Goal: Task Accomplishment & Management: Use online tool/utility

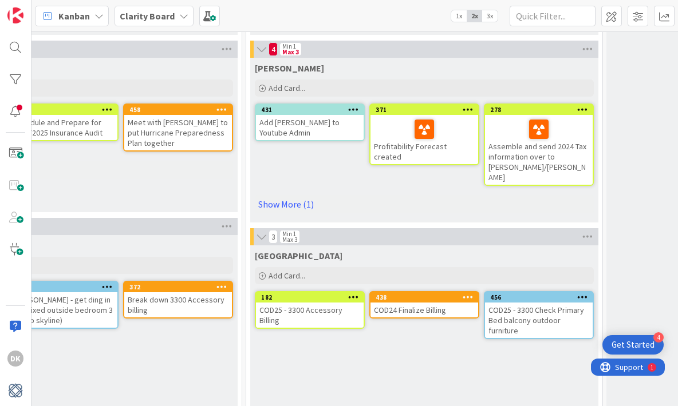
scroll to position [731, 749]
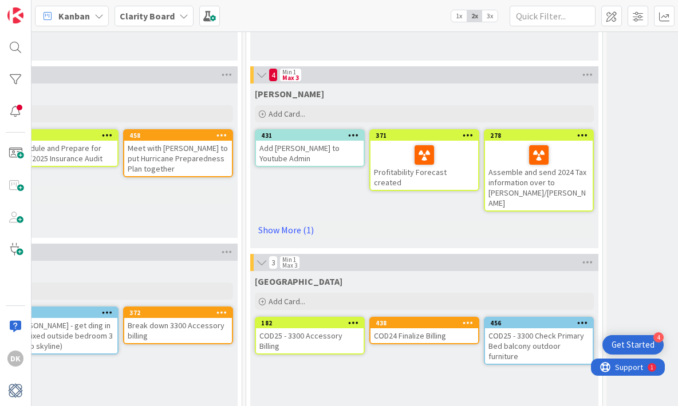
drag, startPoint x: 273, startPoint y: 130, endPoint x: 49, endPoint y: 1, distance: 258.6
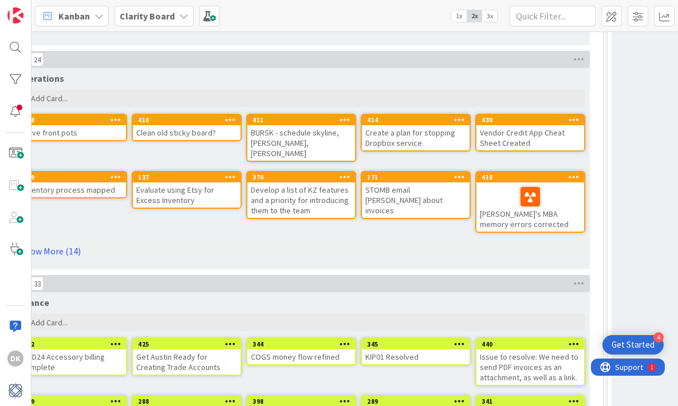
scroll to position [3476, 0]
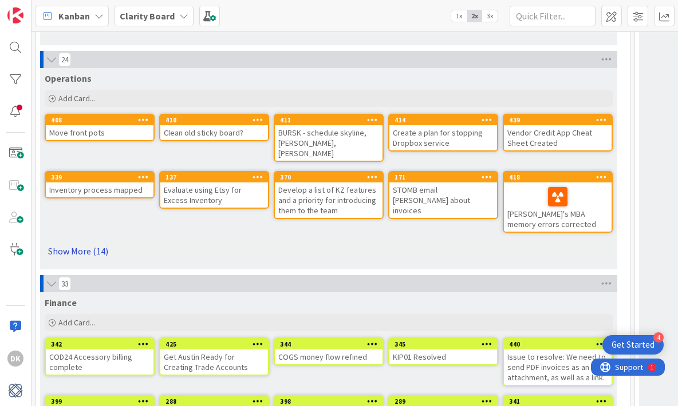
click at [93, 243] on link "Show More (14)" at bounding box center [329, 251] width 568 height 18
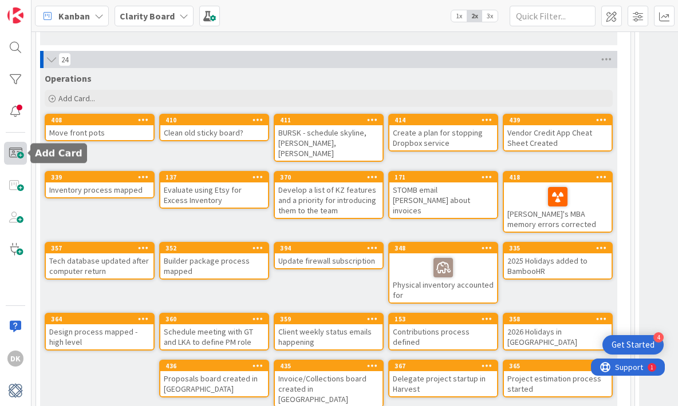
click at [13, 155] on span at bounding box center [15, 153] width 23 height 23
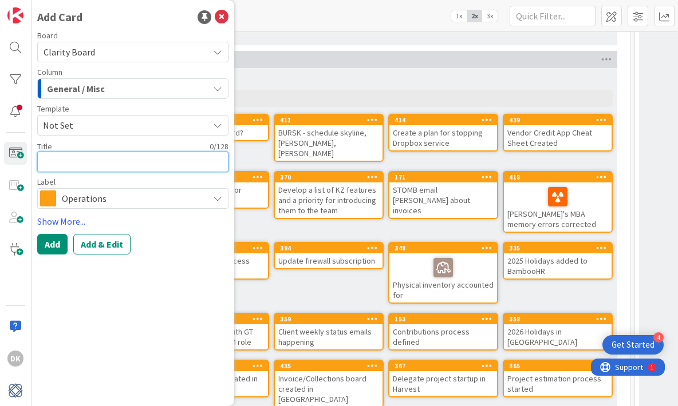
type textarea "x"
type textarea "U"
type textarea "x"
type textarea "Ud"
type textarea "x"
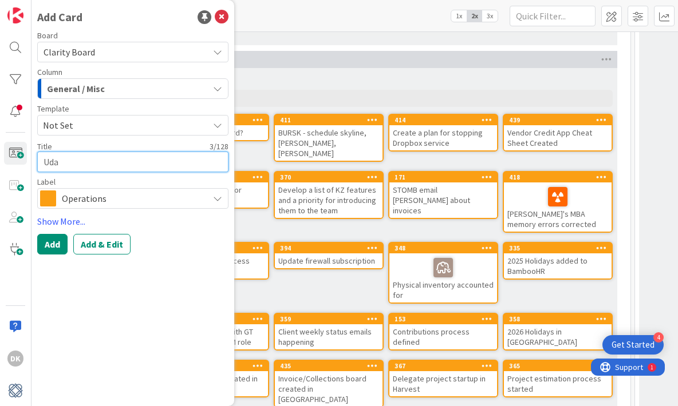
type textarea "Udat"
type textarea "x"
type textarea "Udate"
type textarea "x"
type textarea "Udate"
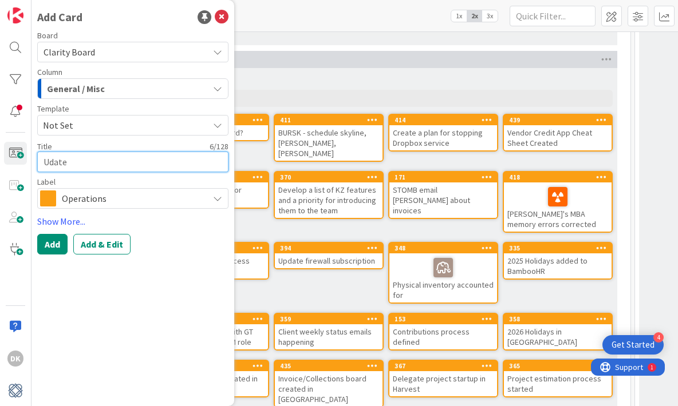
type textarea "x"
type textarea "Udate"
type textarea "x"
type textarea "Udat"
type textarea "x"
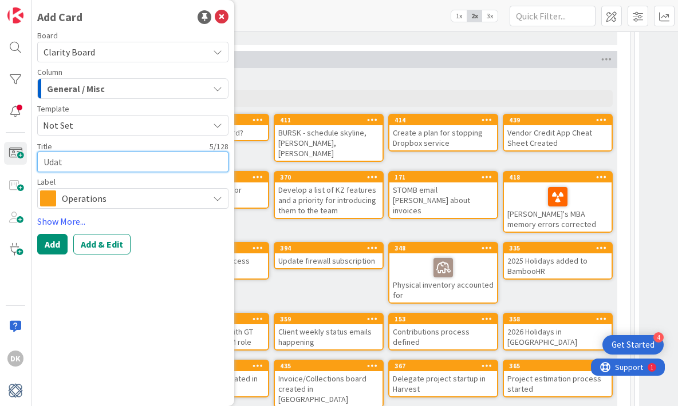
type textarea "Uda"
type textarea "x"
type textarea "Ud"
type textarea "x"
type textarea "U"
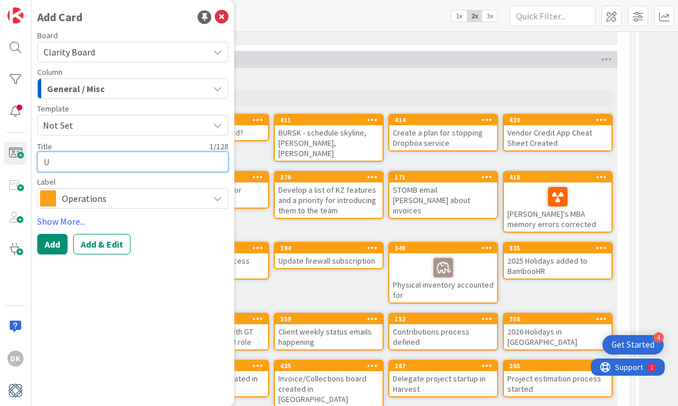
type textarea "x"
type textarea "Up"
type textarea "x"
type textarea "Upd"
type textarea "x"
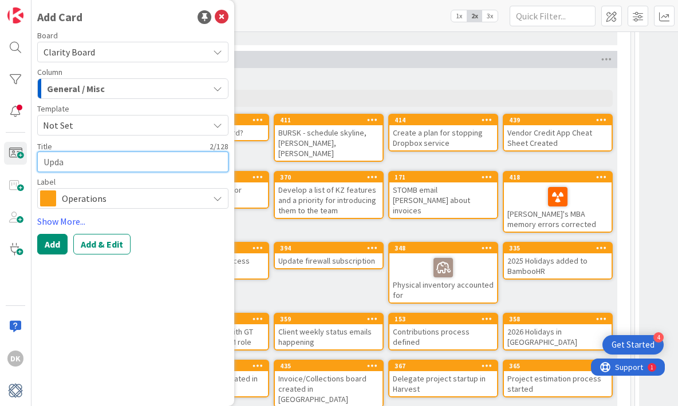
type textarea "Updat"
type textarea "x"
type textarea "Update"
type textarea "x"
type textarea "Update"
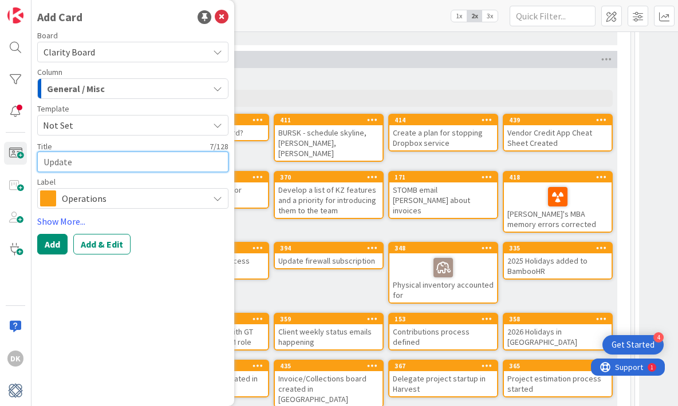
type textarea "x"
type textarea "Update r"
type textarea "x"
type textarea "Update"
type textarea "x"
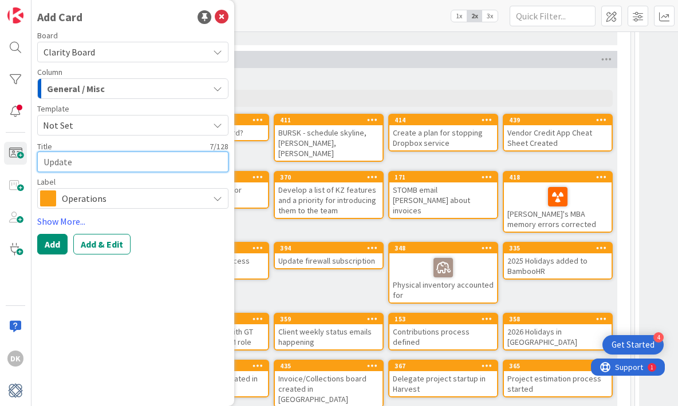
type textarea "Update R"
type textarea "x"
type textarea "Update Re"
type textarea "x"
type textarea "Update Rec"
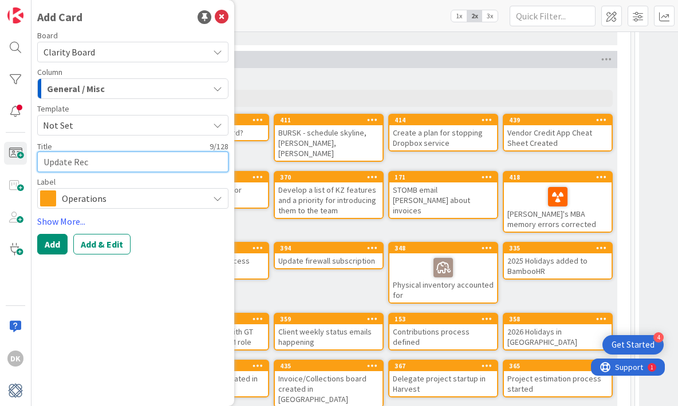
type textarea "x"
type textarea "Update [PERSON_NAME]"
type textarea "x"
type textarea "Update Reciep"
type textarea "x"
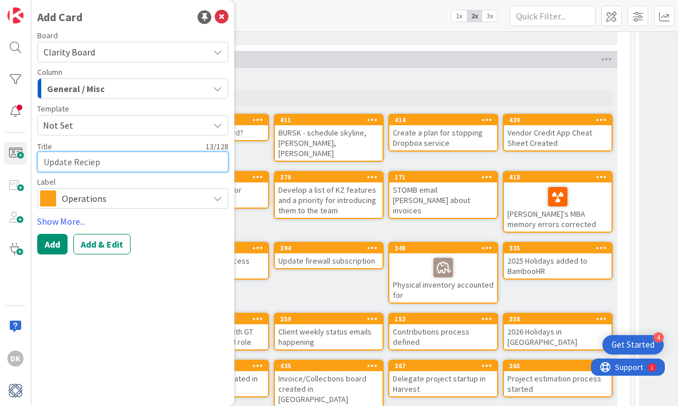
type textarea "Update Reciept"
type textarea "x"
type textarea "Update Reciepts"
type textarea "x"
type textarea "Update Reciepts"
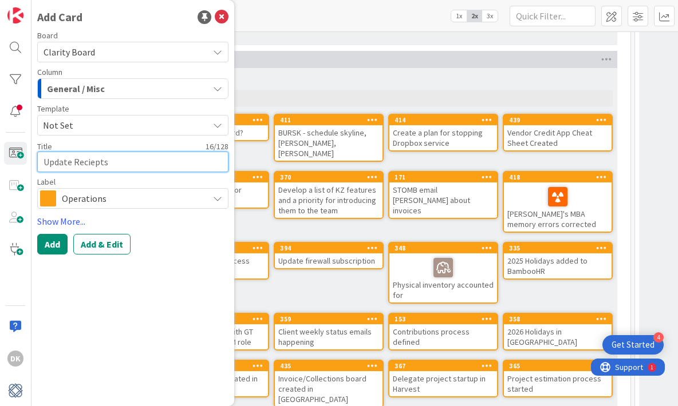
type textarea "x"
type textarea "Update Reciepts"
type textarea "x"
type textarea "Update Reciept"
type textarea "x"
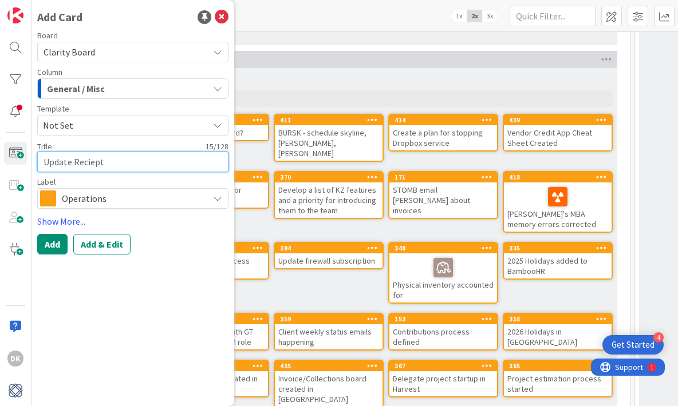
type textarea "Update Reciep"
type textarea "x"
type textarea "Update [PERSON_NAME]"
type textarea "x"
type textarea "Update Reci"
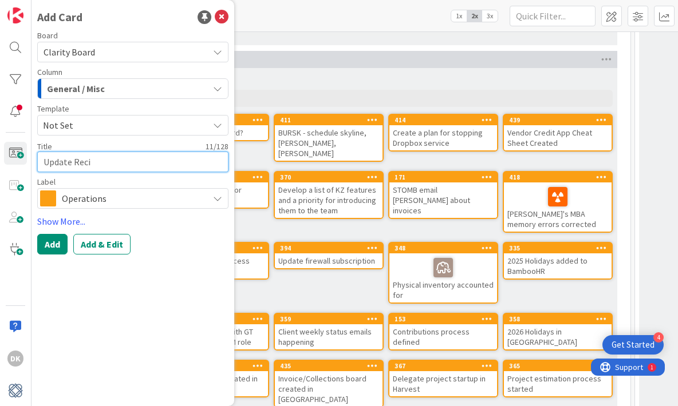
type textarea "x"
type textarea "Update Rec"
type textarea "x"
type textarea "Update Rece"
type textarea "x"
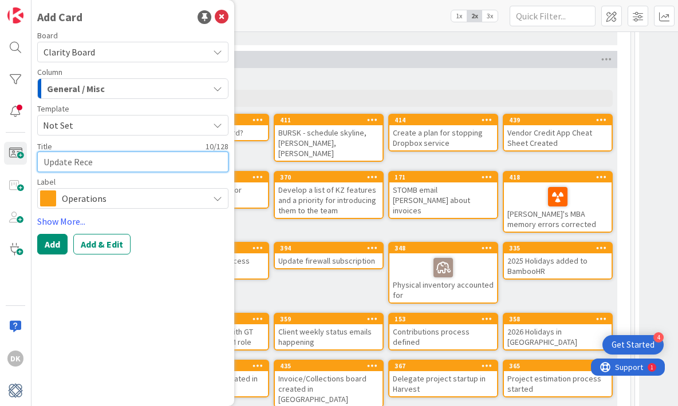
type textarea "Update Recei"
type textarea "x"
type textarea "Update Receip"
type textarea "x"
type textarea "Update Receipt"
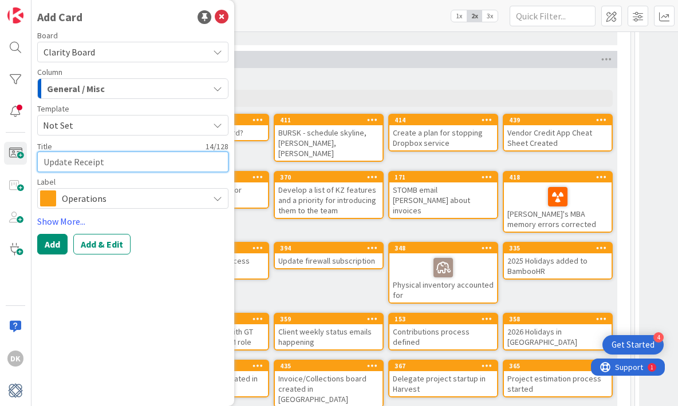
type textarea "x"
type textarea "Update Receipts"
type textarea "x"
type textarea "Update Receipts"
click at [107, 77] on div "Column General / Misc" at bounding box center [132, 83] width 191 height 31
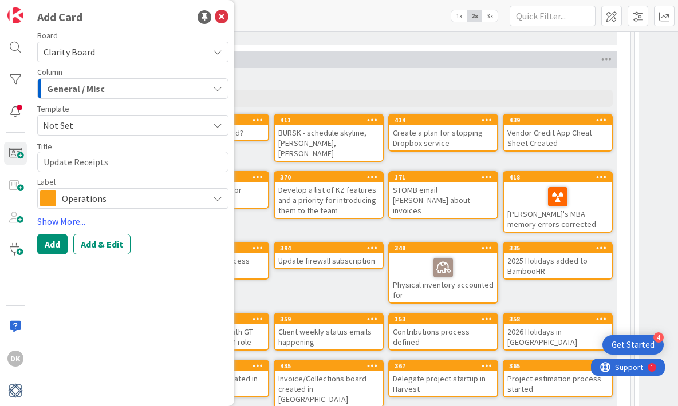
click at [113, 88] on div "General / Misc" at bounding box center [126, 89] width 164 height 18
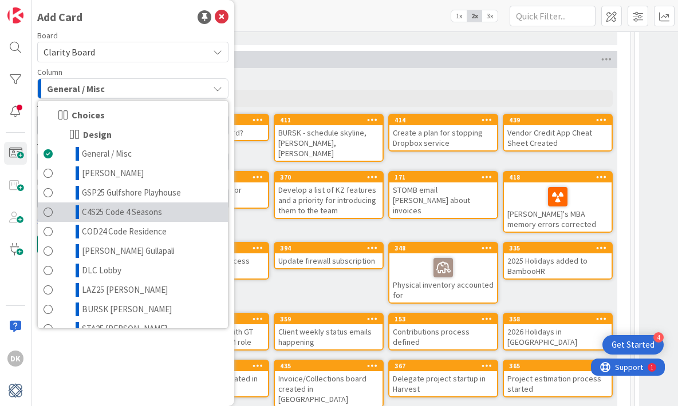
scroll to position [560, 0]
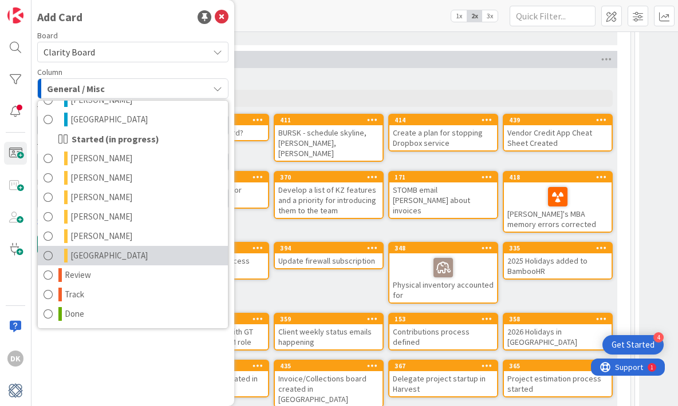
click at [165, 259] on link "[GEOGRAPHIC_DATA]" at bounding box center [133, 255] width 190 height 19
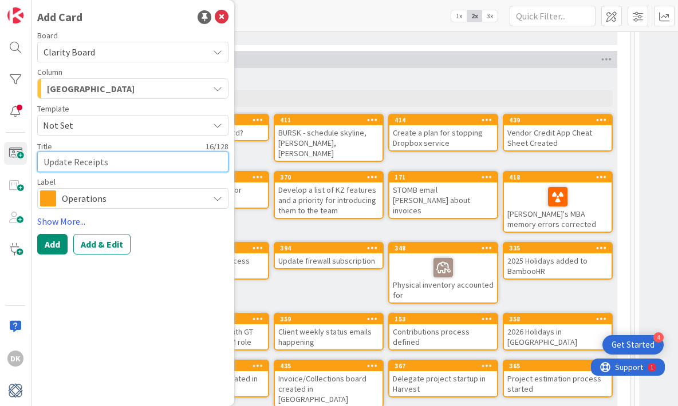
click at [118, 161] on textarea "Update Receipts" at bounding box center [132, 162] width 191 height 21
type textarea "x"
type textarea "Update Receipts t"
type textarea "x"
type textarea "Update Receipts tu"
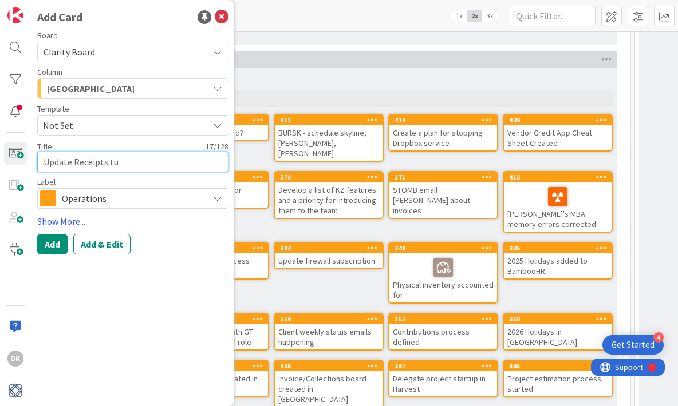
type textarea "x"
type textarea "Update Receipts tur"
type textarea "x"
type textarea "Update Receipts turn"
type textarea "x"
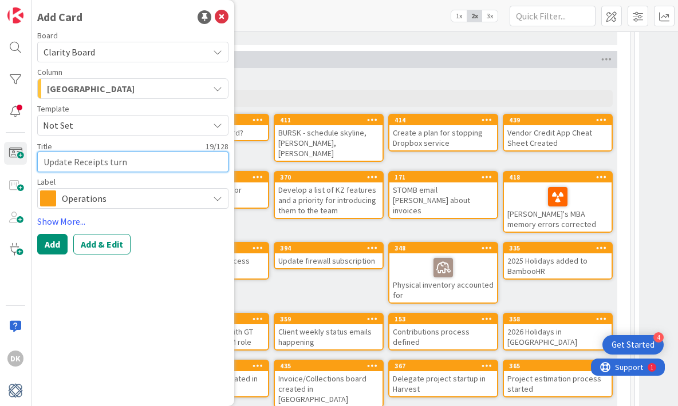
type textarea "Update Receipts turn"
type textarea "x"
type textarea "Update Receipts turn i"
type textarea "x"
type textarea "Update Receipts turn in"
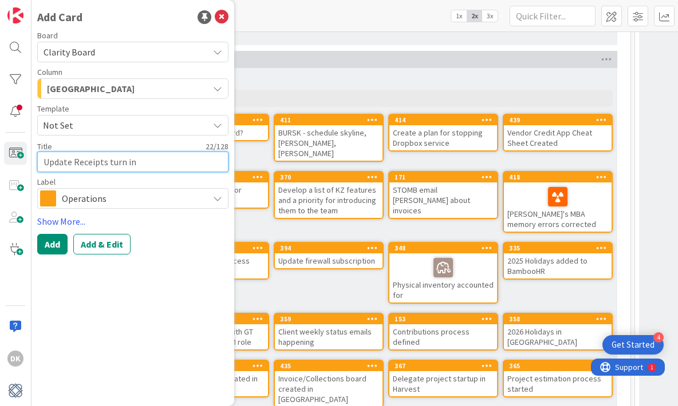
type textarea "x"
type textarea "Update Receipts turn in"
click at [51, 244] on button "Add" at bounding box center [52, 244] width 30 height 21
type textarea "x"
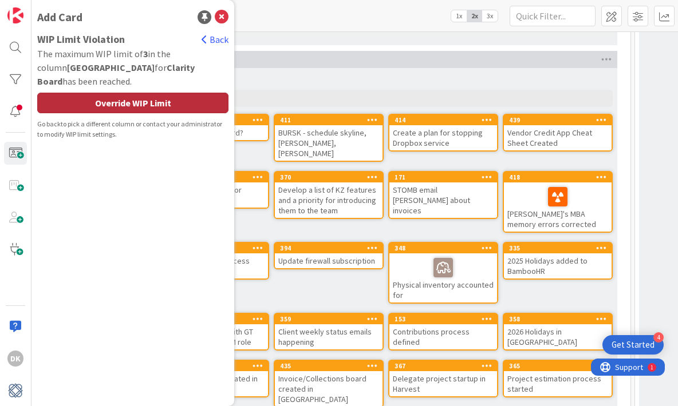
click at [126, 93] on div "Override WIP Limit" at bounding box center [132, 103] width 191 height 21
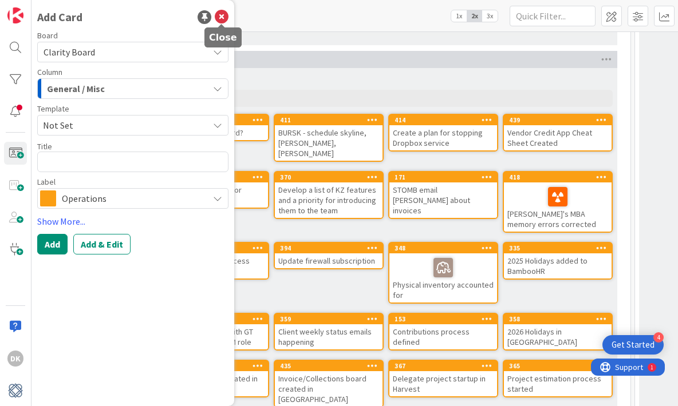
click at [220, 21] on icon at bounding box center [222, 17] width 14 height 14
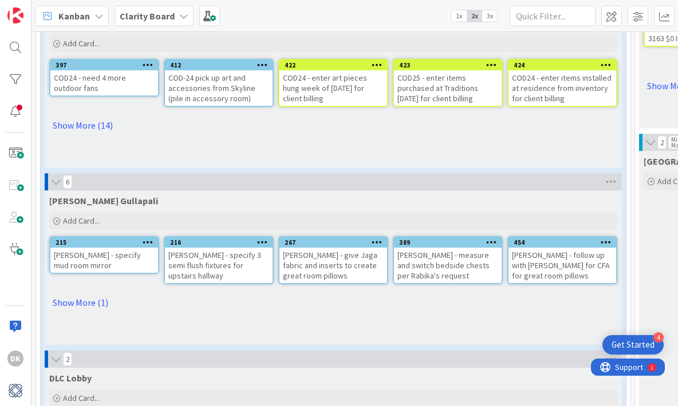
scroll to position [789, 0]
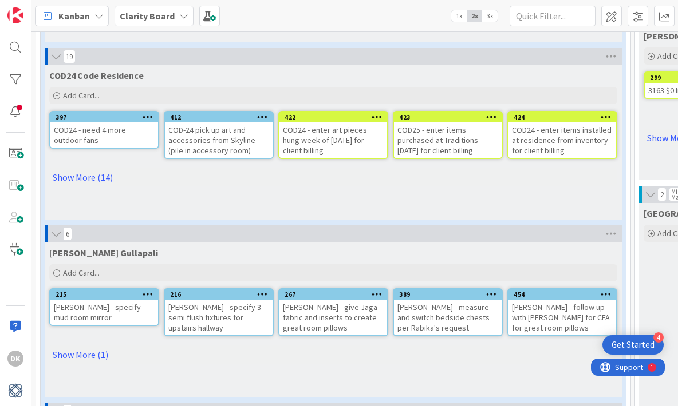
drag, startPoint x: 213, startPoint y: 220, endPoint x: 171, endPoint y: 2, distance: 222.2
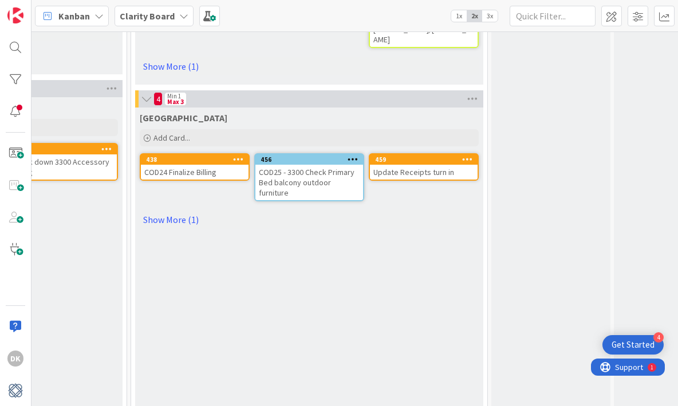
scroll to position [894, 873]
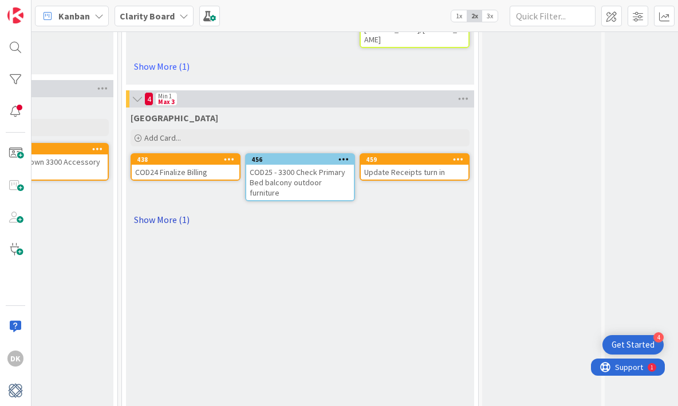
click at [171, 212] on link "Show More (1)" at bounding box center [299, 220] width 339 height 18
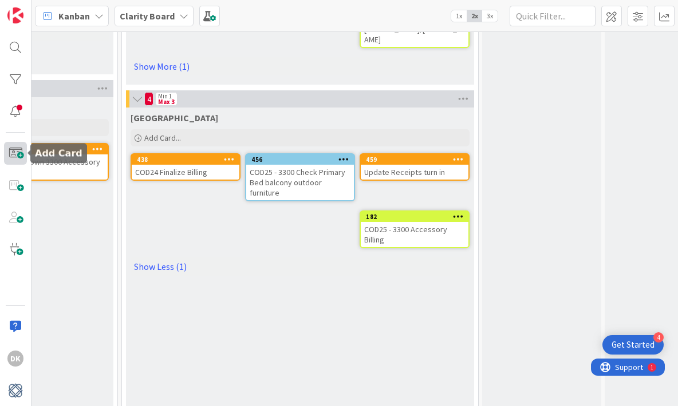
click at [15, 161] on span at bounding box center [15, 153] width 23 height 23
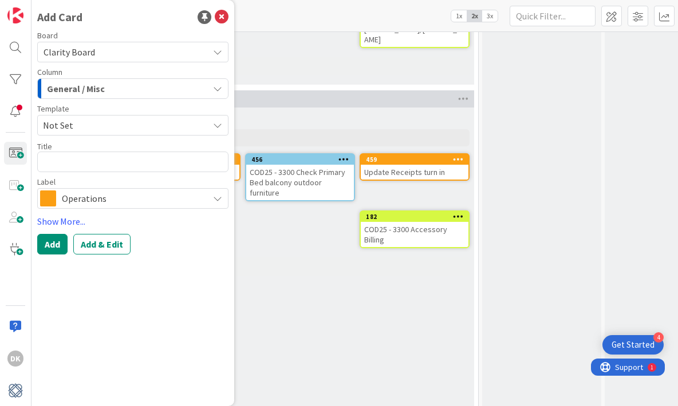
type textarea "x"
type textarea "3"
type textarea "x"
type textarea "30"
type textarea "x"
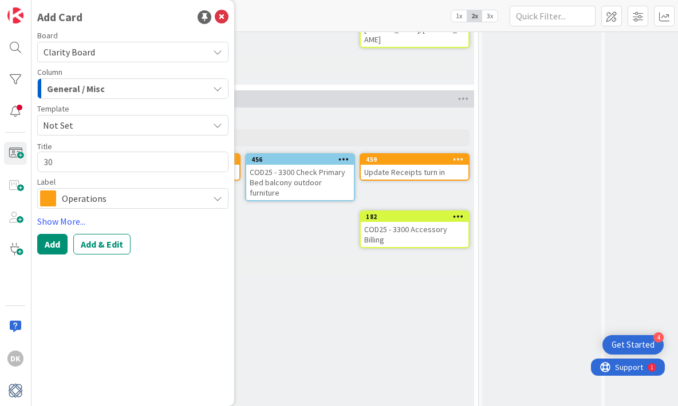
type textarea "300"
type textarea "x"
type textarea "30"
type textarea "x"
type textarea "3"
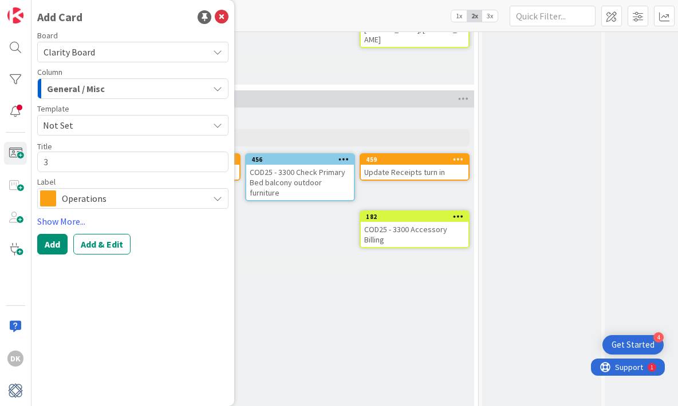
type textarea "x"
type textarea "33"
type textarea "x"
type textarea "339"
type textarea "x"
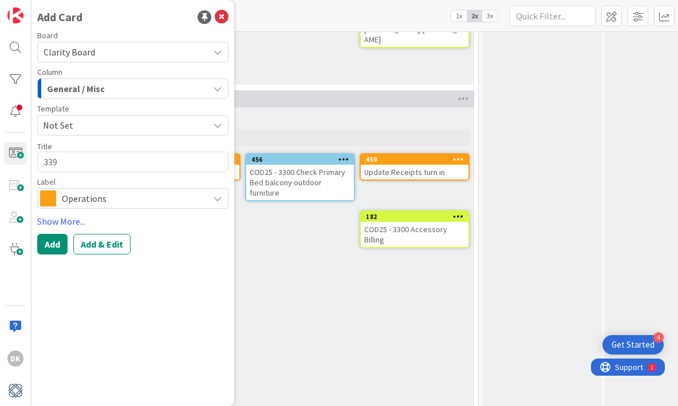
type textarea "3399"
type textarea "x"
type textarea "339"
type textarea "x"
type textarea "33"
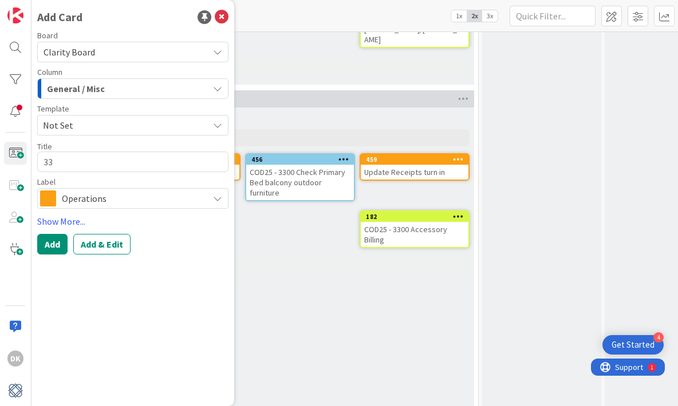
type textarea "x"
type textarea "330"
type textarea "x"
type textarea "3300"
type textarea "x"
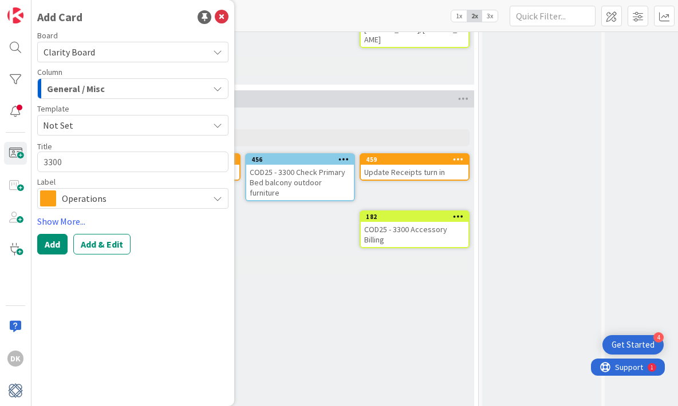
type textarea "3300"
type textarea "x"
type textarea "3300 -"
type textarea "x"
type textarea "3300 -"
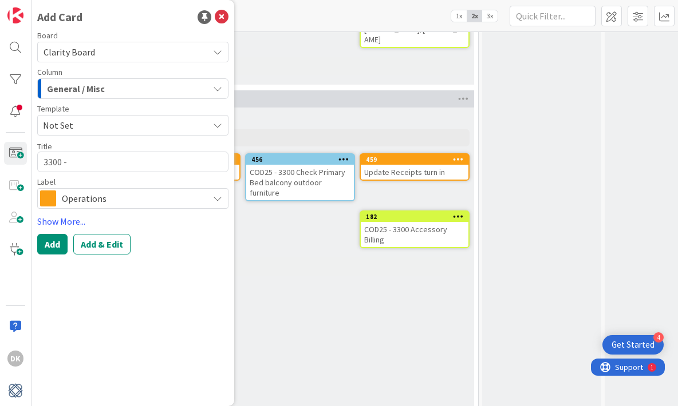
type textarea "x"
type textarea "3300 - c"
type textarea "x"
type textarea "3300 - ch"
type textarea "x"
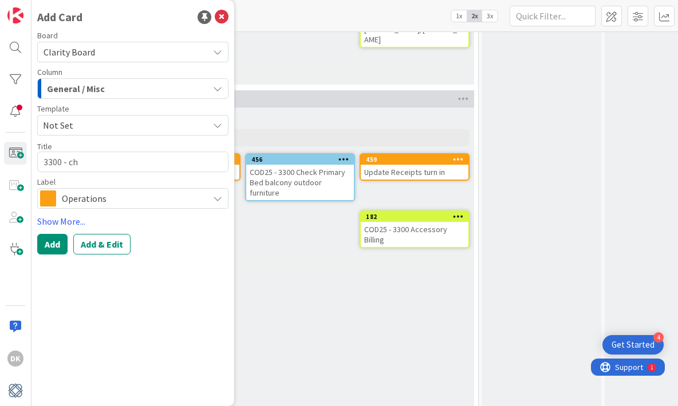
type textarea "3300 - che"
type textarea "x"
type textarea "3300 - chec"
type textarea "x"
type textarea "3300 - check"
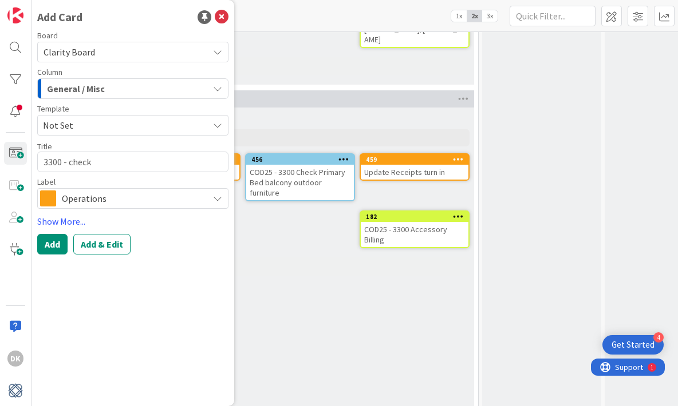
type textarea "x"
type textarea "3300 - check"
type textarea "x"
type textarea "3300 - chec"
type textarea "x"
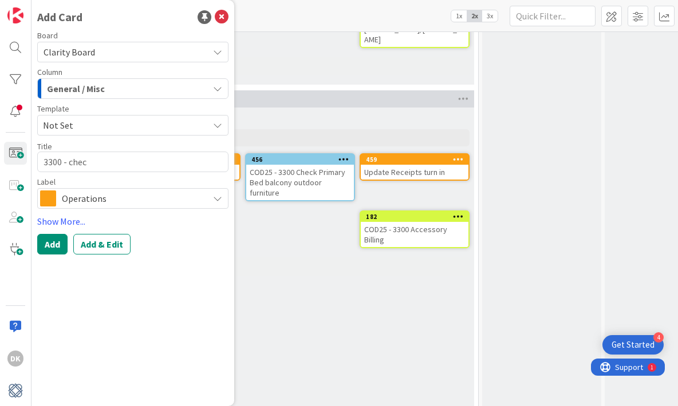
type textarea "3300 - che"
type textarea "x"
type textarea "3300 - ch"
type textarea "x"
type textarea "3300 - c"
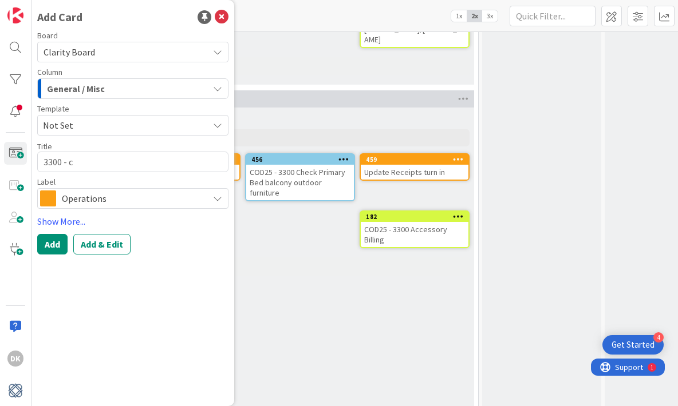
type textarea "x"
type textarea "3300 -"
type textarea "x"
type textarea "3300 - C"
type textarea "x"
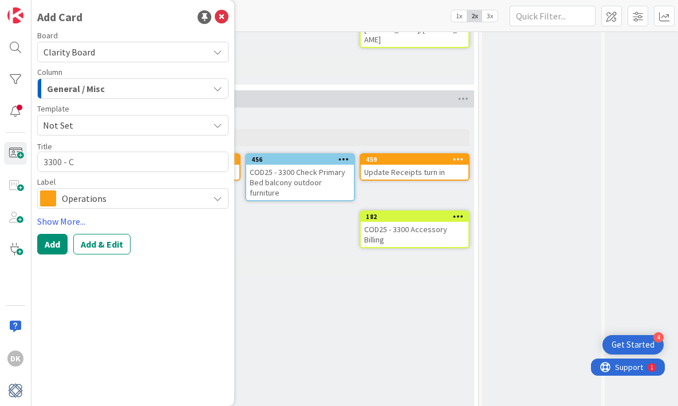
type textarea "3300 - Ch"
type textarea "x"
type textarea "3300 - Che"
type textarea "x"
type textarea "3300 - Chec"
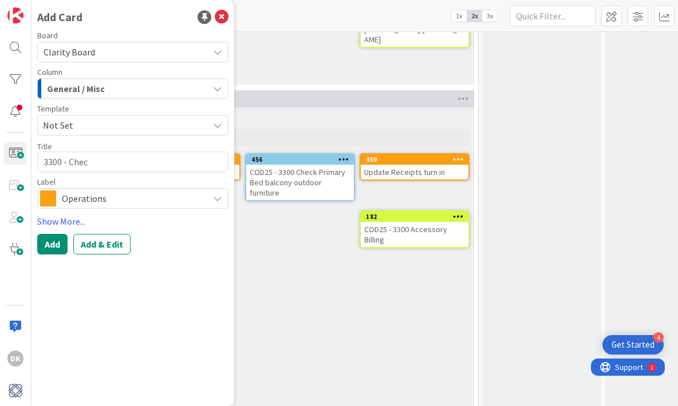
type textarea "x"
type textarea "3300 - Check"
type textarea "x"
type textarea "3300 - Check"
type textarea "x"
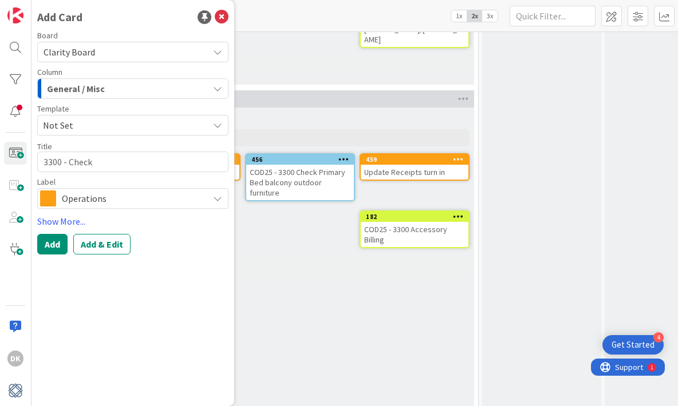
type textarea "3300 - Check"
type textarea "x"
type textarea "3300 - Chec"
type textarea "x"
type textarea "3300 - Che"
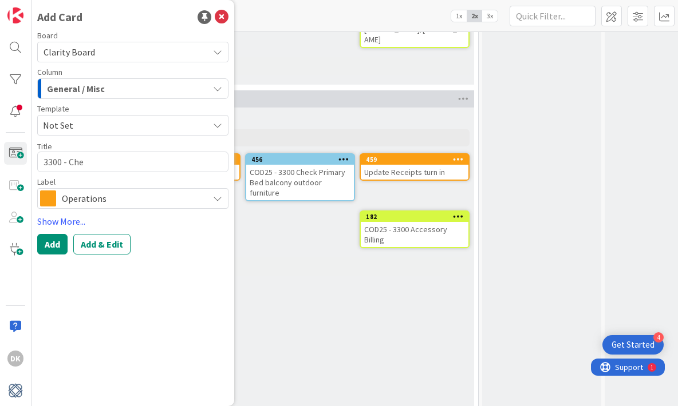
type textarea "x"
type textarea "3300 - Ch"
type textarea "x"
type textarea "3300 - C"
type textarea "x"
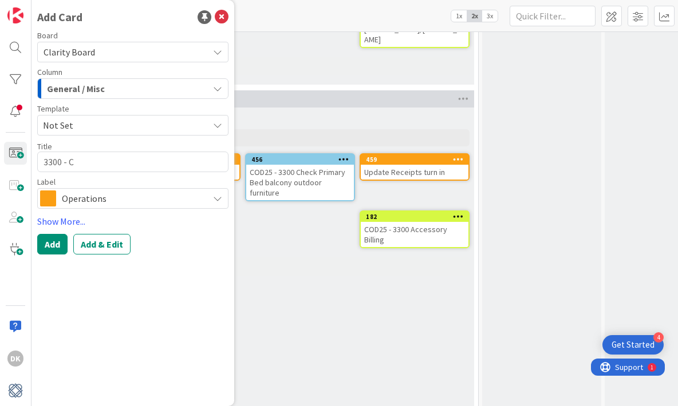
type textarea "3300 -"
type textarea "x"
type textarea "3300 - m"
type textarea "x"
type textarea "3300 - mo"
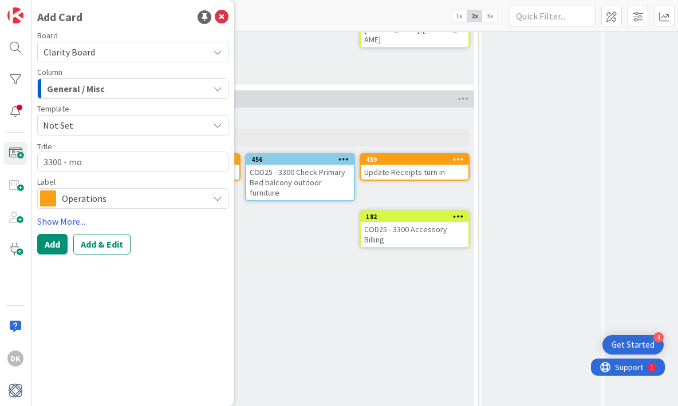
type textarea "x"
type textarea "3300 - mov"
type textarea "x"
type textarea "3300 - mo"
type textarea "x"
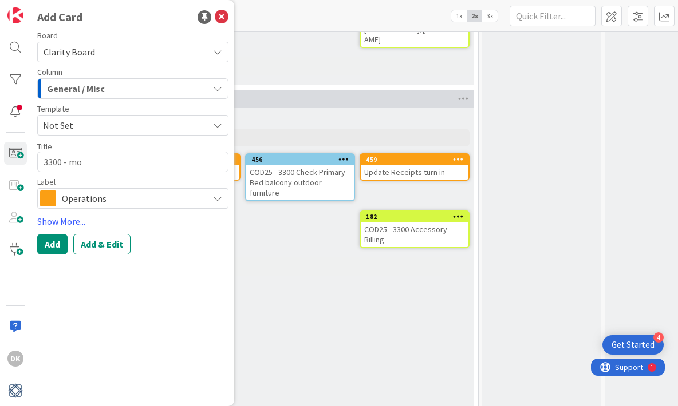
type textarea "3300 - m"
type textarea "x"
type textarea "3300 -"
type textarea "x"
type textarea "3300 - M"
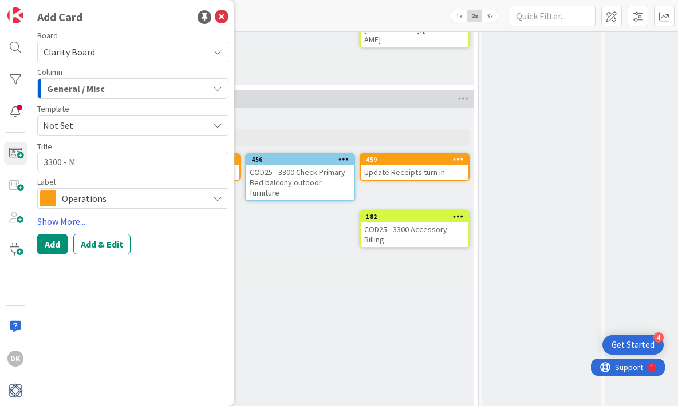
type textarea "x"
type textarea "3300 - Mo"
type textarea "x"
type textarea "3300 - Mov"
type textarea "x"
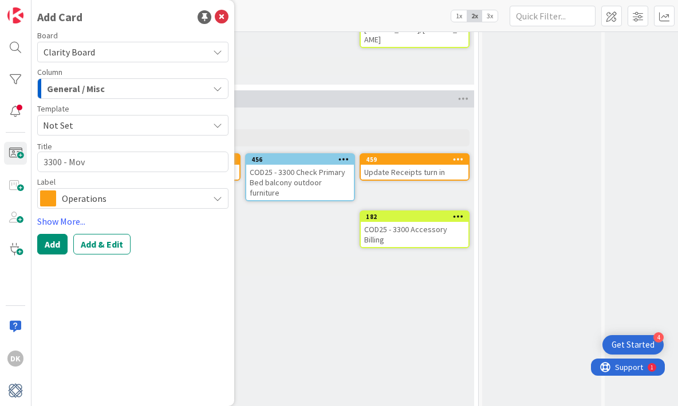
type textarea "3300 - Move"
type textarea "x"
type textarea "3300 - Move"
type textarea "x"
type textarea "3300 - Move a"
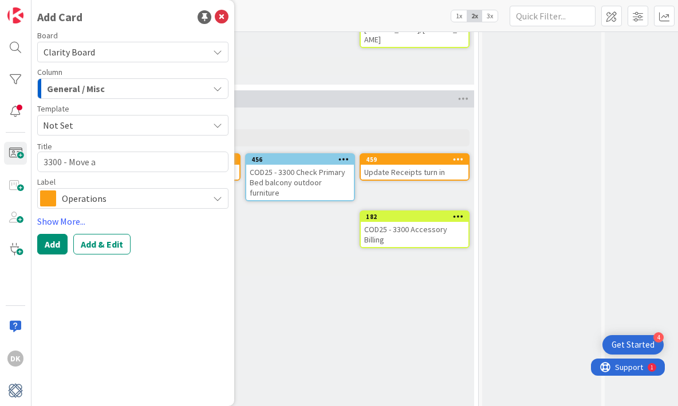
type textarea "x"
type textarea "3300 - Move an"
type textarea "x"
type textarea "3300 - Move and"
type textarea "x"
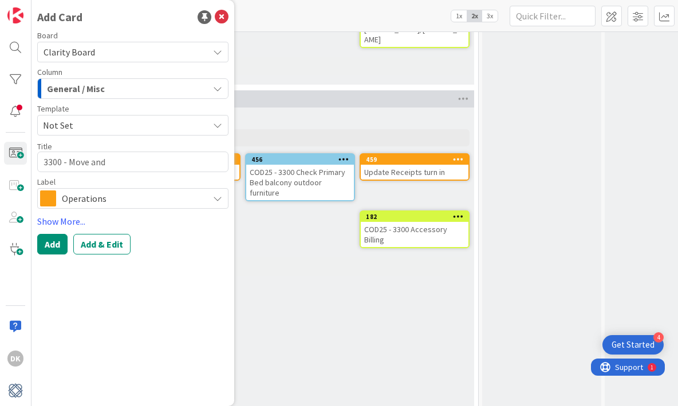
type textarea "3300 - Move and"
click at [219, 20] on icon at bounding box center [222, 17] width 14 height 14
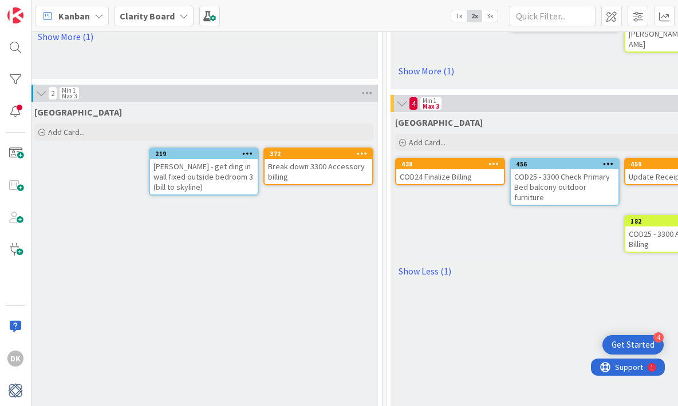
scroll to position [888, 609]
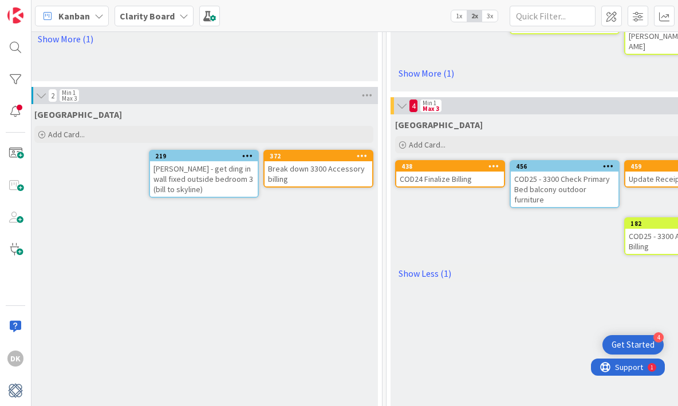
click at [454, 18] on span "1x" at bounding box center [458, 15] width 15 height 11
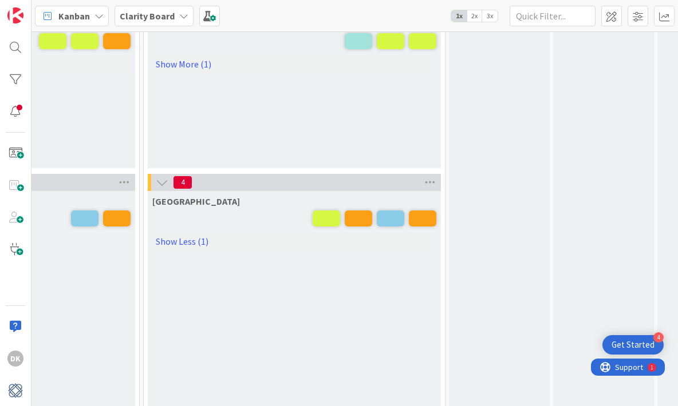
scroll to position [787, 702]
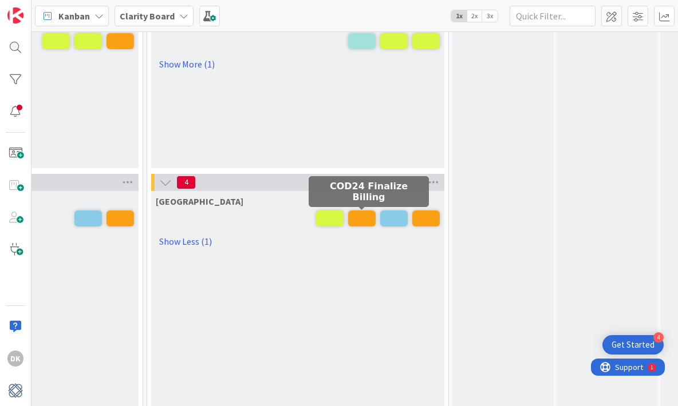
click at [355, 224] on span at bounding box center [361, 219] width 27 height 16
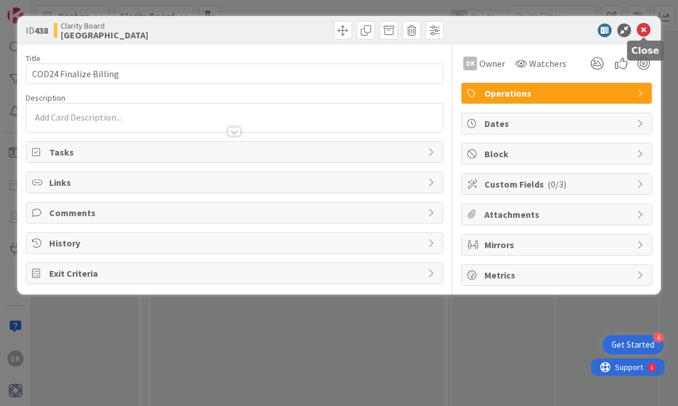
click at [641, 35] on icon at bounding box center [643, 30] width 14 height 14
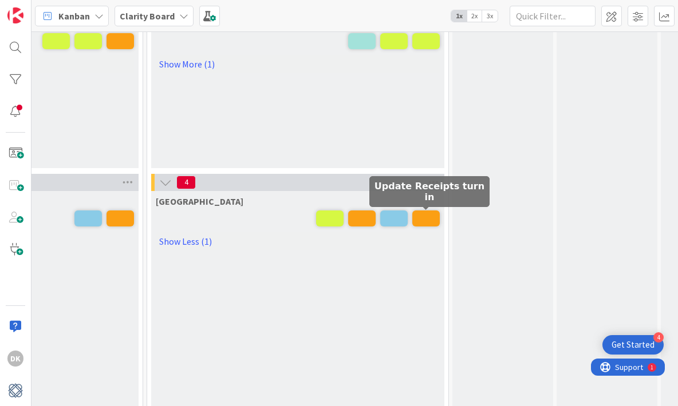
click at [425, 220] on span at bounding box center [425, 219] width 27 height 16
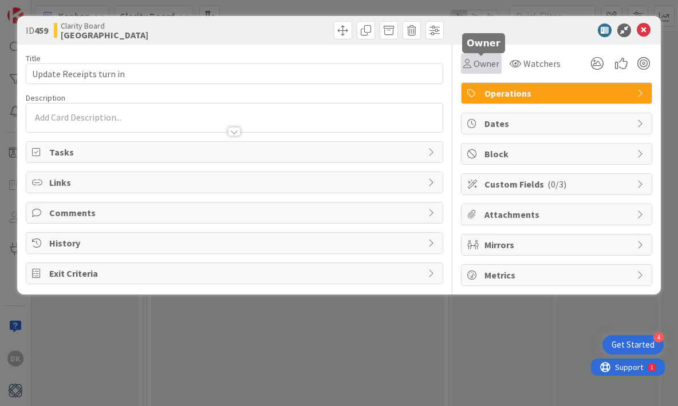
click at [498, 67] on span "Owner" at bounding box center [486, 64] width 26 height 14
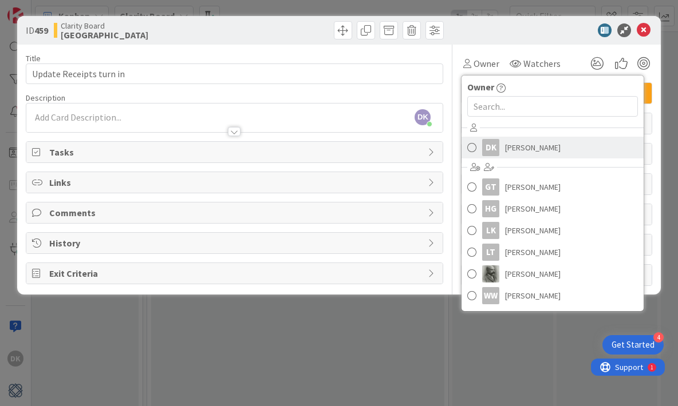
click at [505, 149] on span "[PERSON_NAME]" at bounding box center [533, 147] width 56 height 17
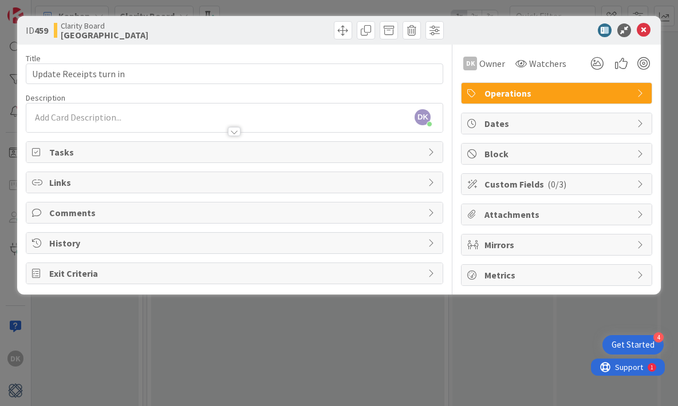
click at [447, 334] on div "ID 459 Clarity Board Devon Title 24 / 128 Update Receipts turn in Description D…" at bounding box center [339, 203] width 678 height 406
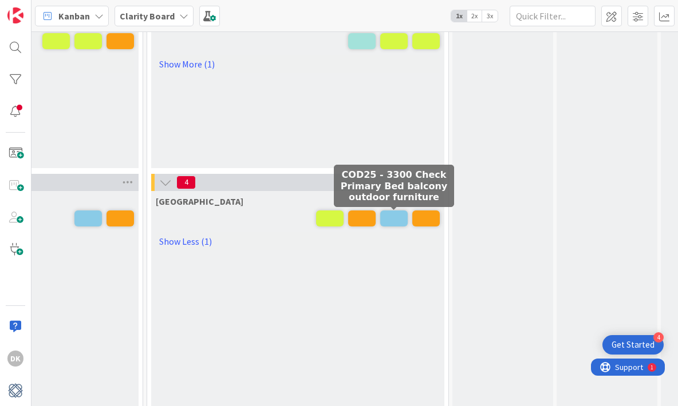
click at [392, 219] on span at bounding box center [393, 219] width 27 height 16
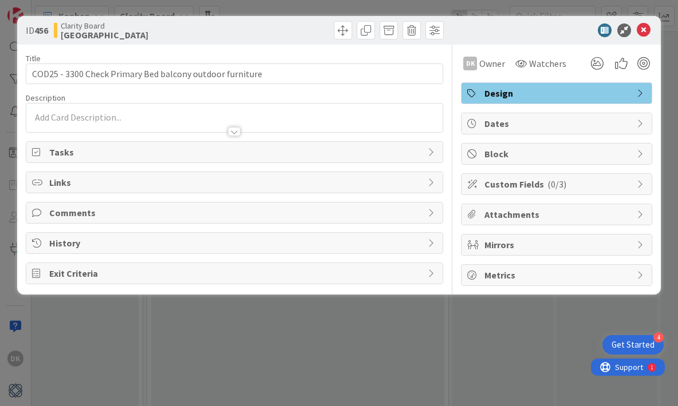
click at [430, 346] on div "ID 456 Clarity Board Devon Title 57 / 128 COD25 - 3300 Check Primary Bed balcon…" at bounding box center [339, 203] width 678 height 406
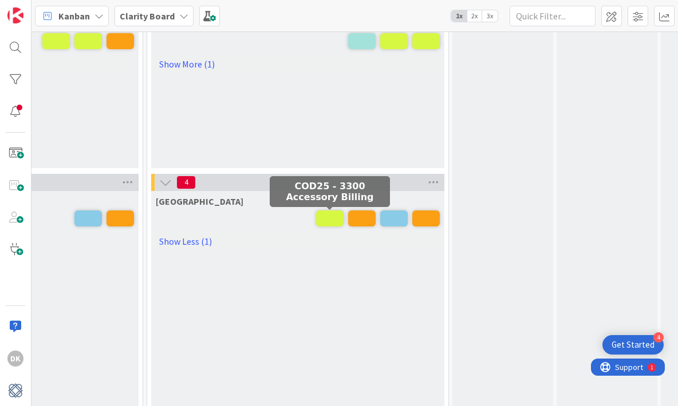
click at [331, 219] on span at bounding box center [329, 219] width 27 height 16
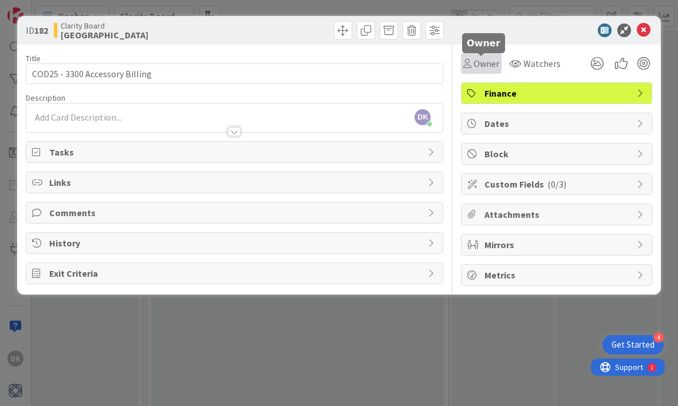
click at [488, 68] on span "Owner" at bounding box center [486, 64] width 26 height 14
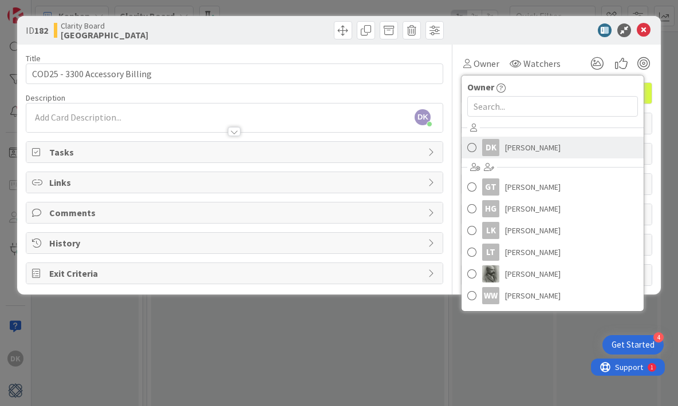
click at [505, 146] on span "[PERSON_NAME]" at bounding box center [533, 147] width 56 height 17
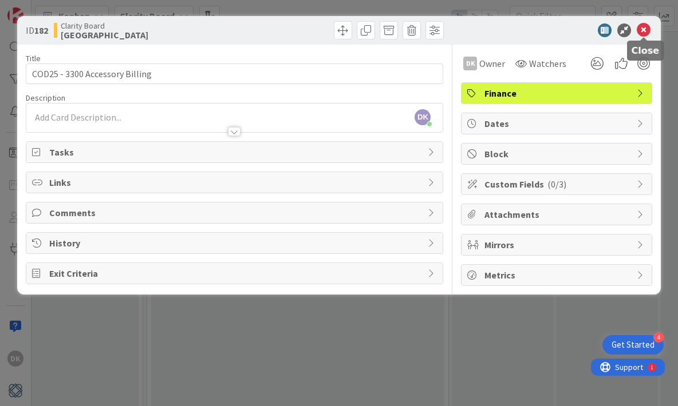
click at [641, 33] on icon at bounding box center [643, 30] width 14 height 14
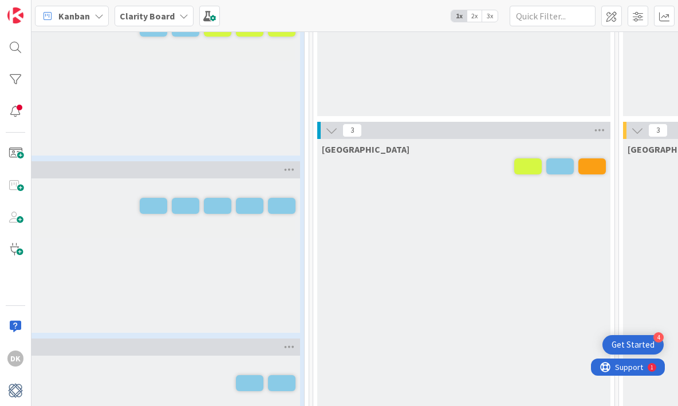
scroll to position [839, 364]
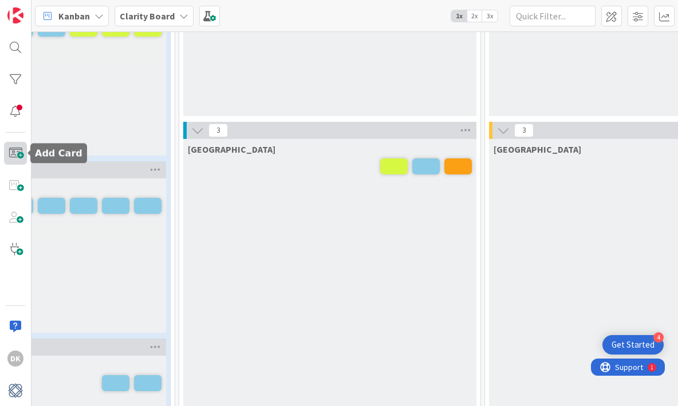
click at [21, 150] on span at bounding box center [15, 153] width 23 height 23
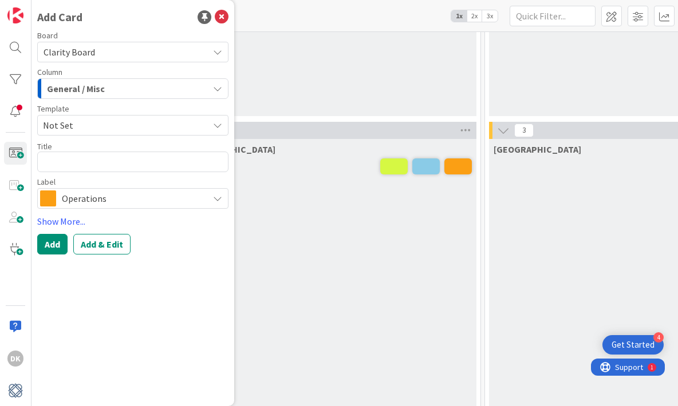
type textarea "x"
type textarea "S"
click at [102, 88] on span "General / Misc" at bounding box center [76, 88] width 58 height 15
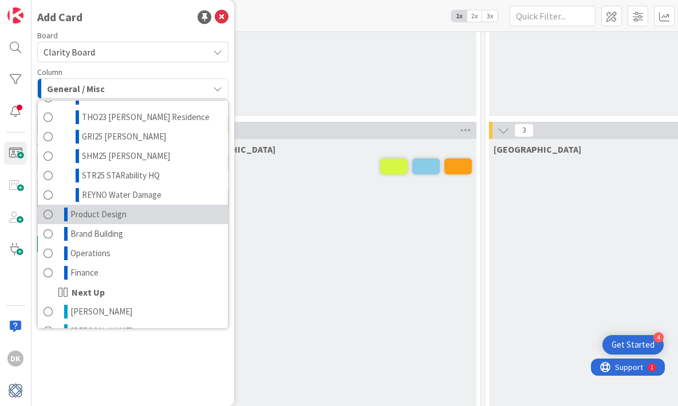
scroll to position [0, 0]
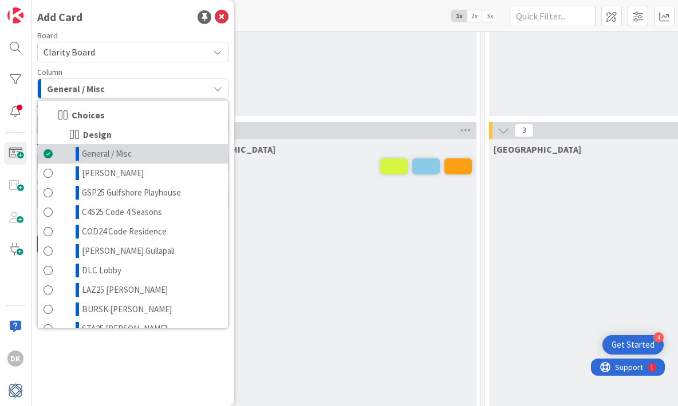
click at [152, 155] on link "General / Misc" at bounding box center [133, 153] width 190 height 19
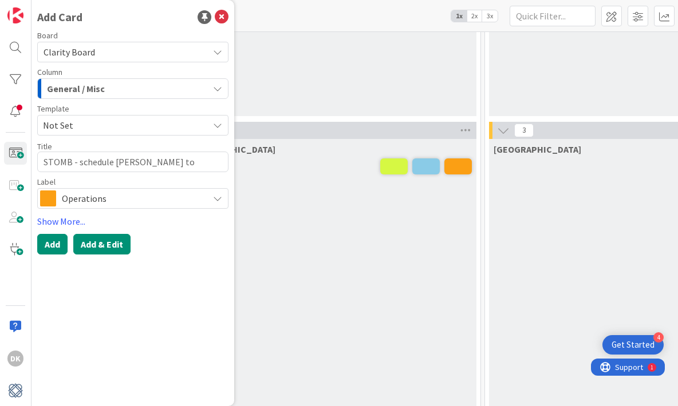
click at [97, 240] on button "Add & Edit" at bounding box center [101, 244] width 57 height 21
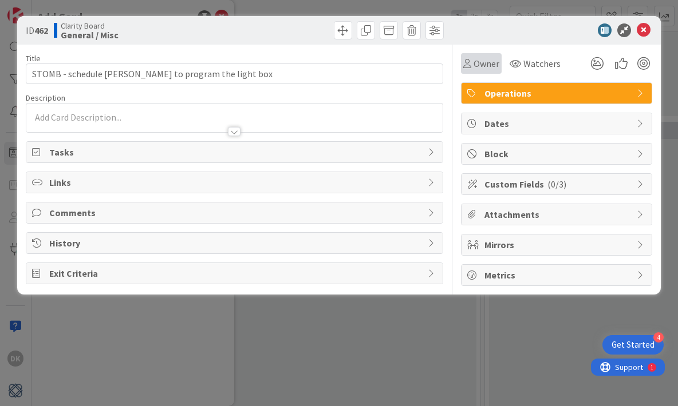
click at [494, 63] on span "Owner" at bounding box center [486, 64] width 26 height 14
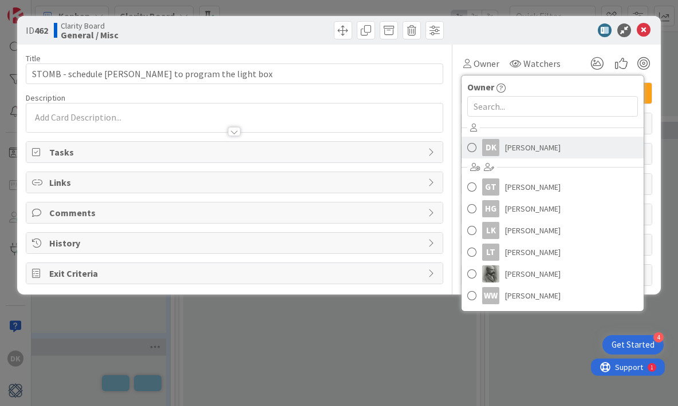
click at [508, 150] on span "[PERSON_NAME]" at bounding box center [533, 147] width 56 height 17
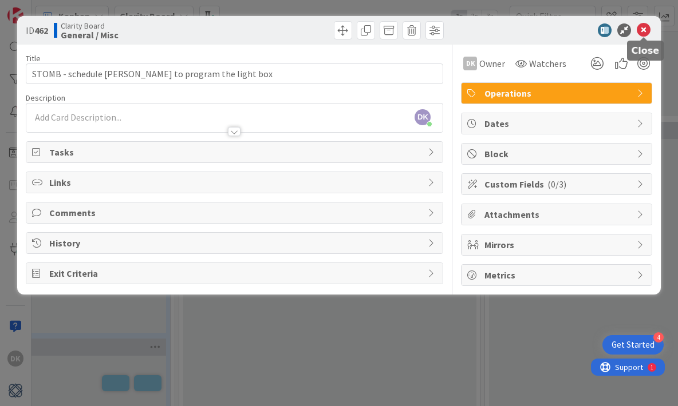
click at [641, 32] on icon at bounding box center [643, 30] width 14 height 14
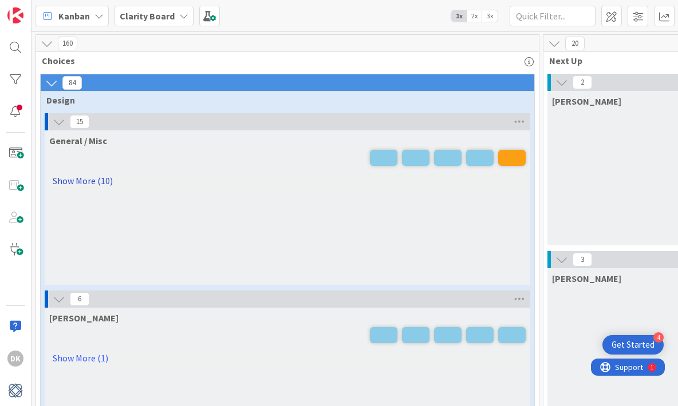
click at [118, 179] on link "Show More (10)" at bounding box center [287, 181] width 476 height 18
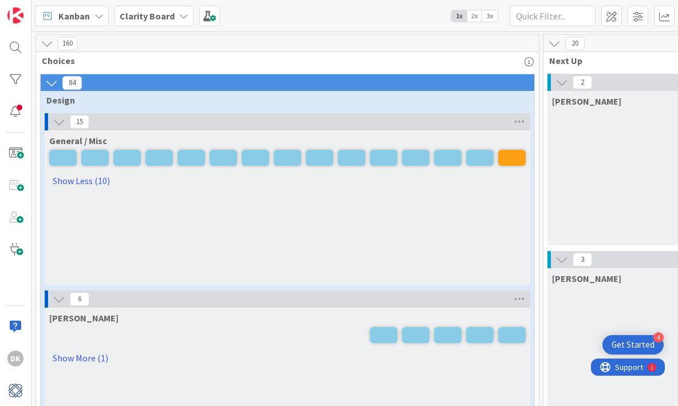
click at [173, 212] on div "General / Misc Show Less (10)" at bounding box center [287, 207] width 485 height 155
click at [472, 14] on span "2x" at bounding box center [473, 15] width 15 height 11
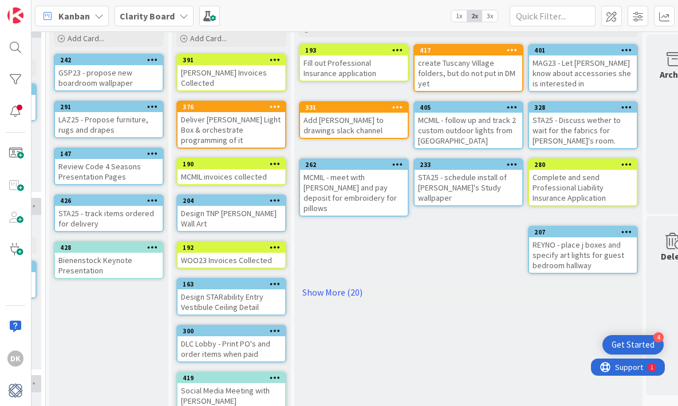
scroll to position [67, 1335]
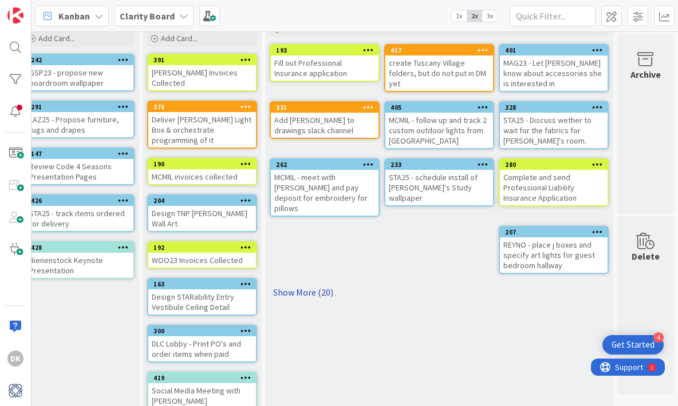
click at [299, 284] on link "Show More (20)" at bounding box center [439, 292] width 339 height 18
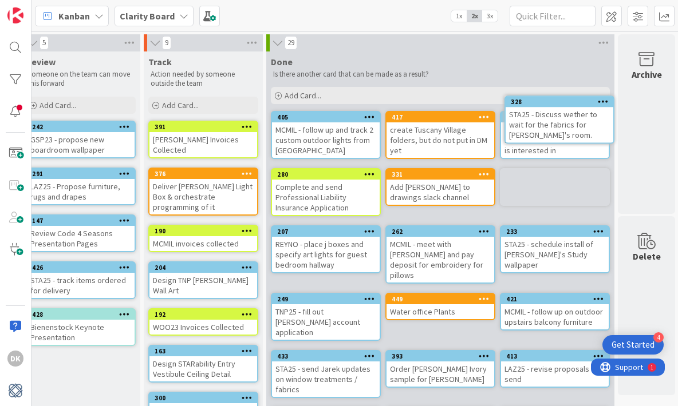
scroll to position [0, 1335]
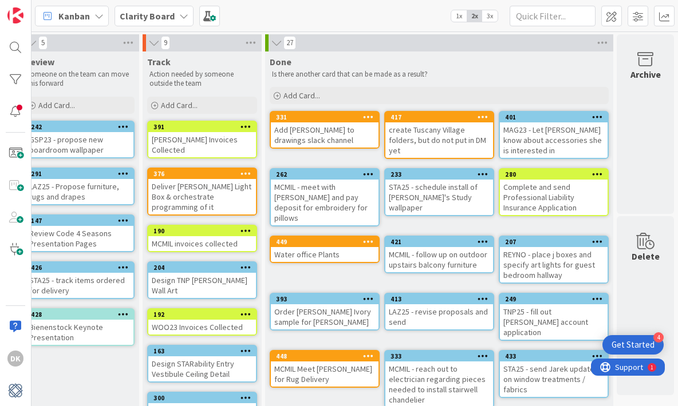
click at [322, 123] on div "Add [PERSON_NAME] to drawings slack channel" at bounding box center [325, 134] width 108 height 25
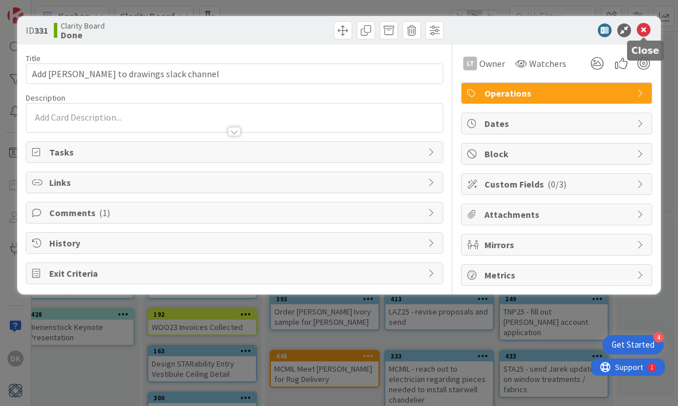
click at [651, 30] on div at bounding box center [550, 30] width 203 height 14
click at [638, 30] on icon at bounding box center [643, 30] width 14 height 14
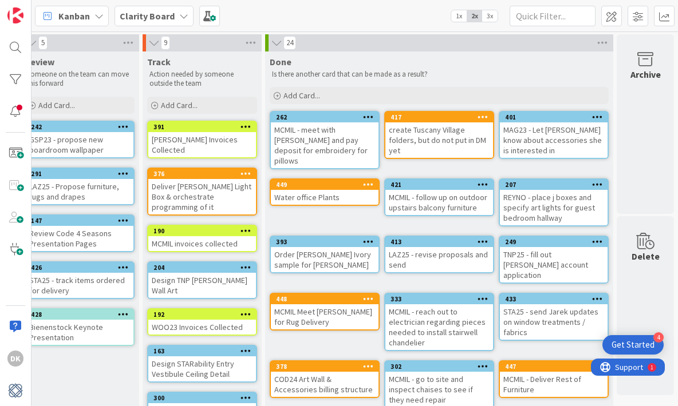
click at [325, 150] on div "MCMIL - meet with [PERSON_NAME] and pay deposit for embroidery for pillows" at bounding box center [325, 145] width 108 height 46
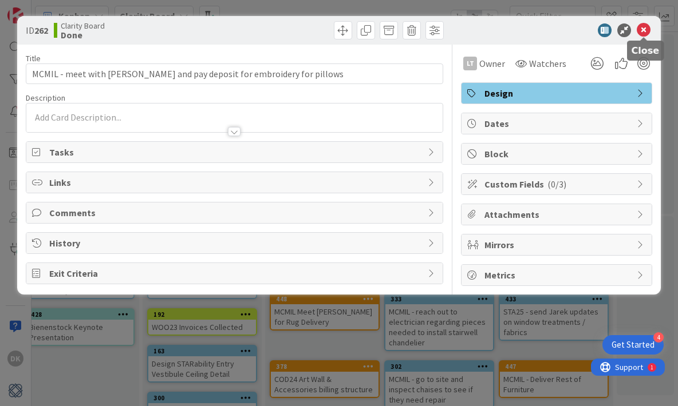
click at [648, 33] on icon at bounding box center [643, 30] width 14 height 14
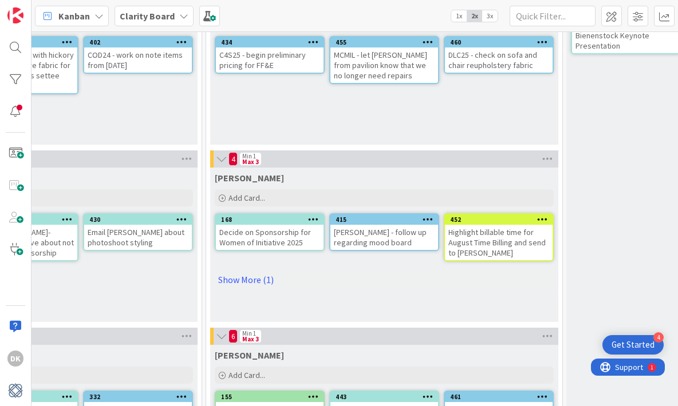
scroll to position [293, 789]
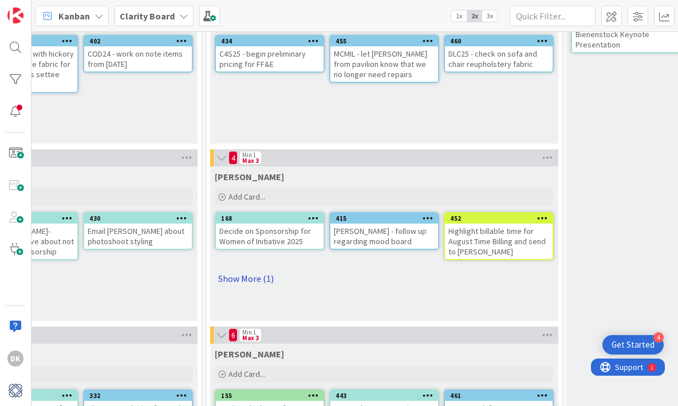
click at [234, 279] on link "Show More (1)" at bounding box center [384, 279] width 339 height 18
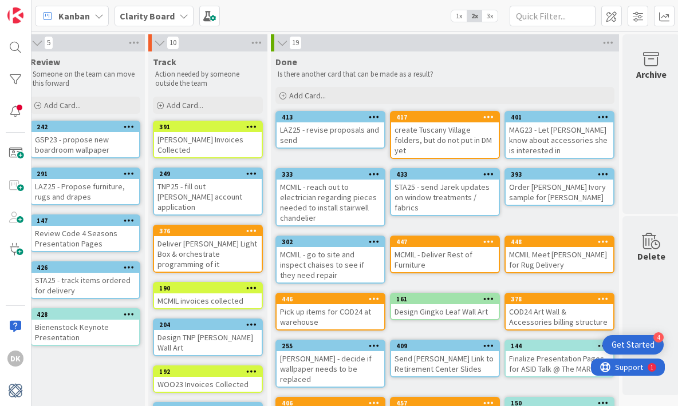
scroll to position [0, 1335]
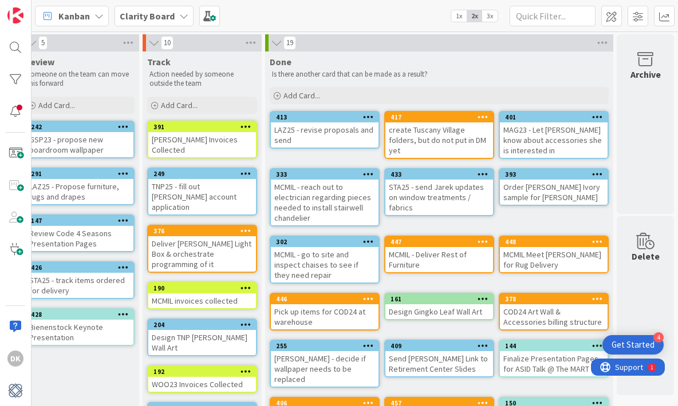
click at [326, 139] on div "LAZ25 - revise proposals and send" at bounding box center [325, 134] width 108 height 25
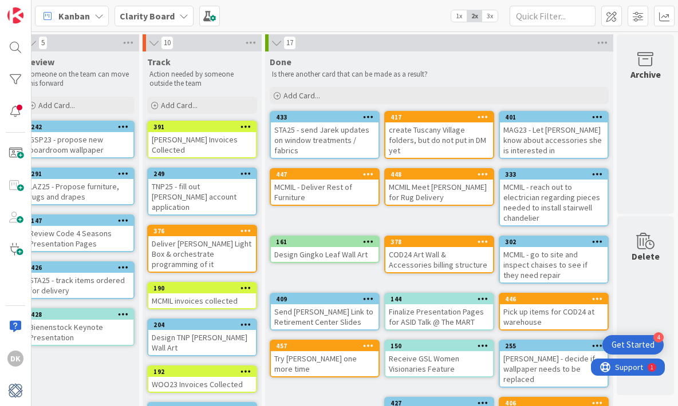
click at [296, 141] on div "STA25 - send Jarek updates on window treatments / fabrics" at bounding box center [325, 139] width 108 height 35
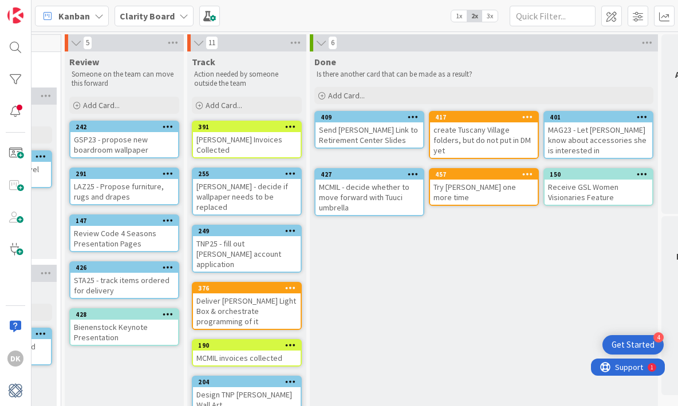
scroll to position [0, 1335]
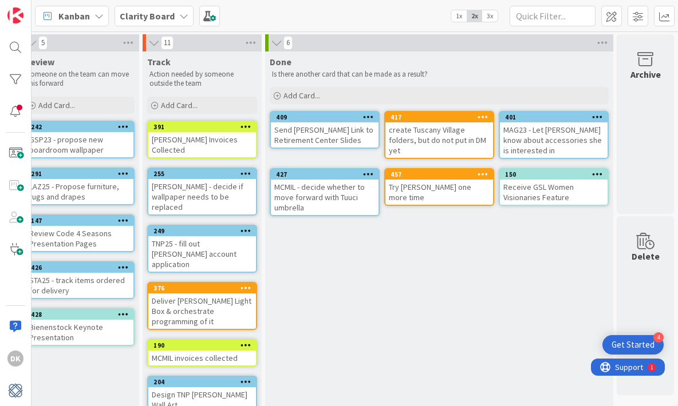
click at [553, 189] on div "Receive GSL Women Visionaries Feature" at bounding box center [554, 192] width 108 height 25
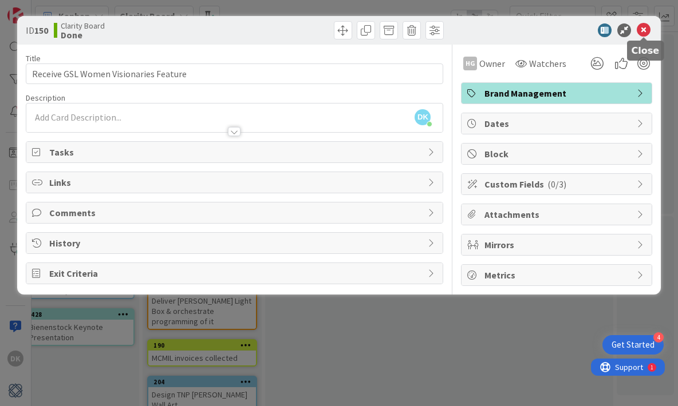
click at [643, 33] on icon at bounding box center [643, 30] width 14 height 14
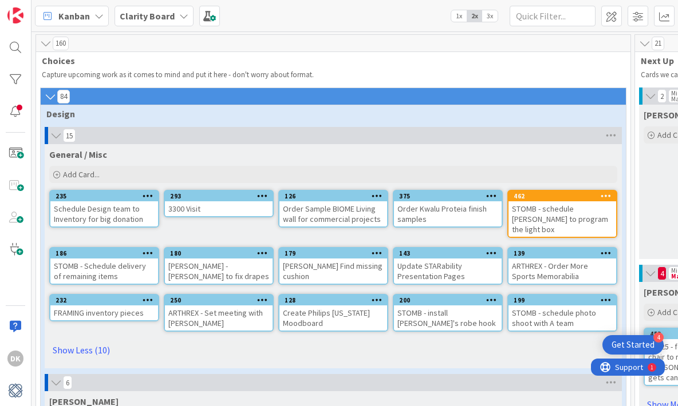
drag, startPoint x: 551, startPoint y: 146, endPoint x: 130, endPoint y: 1, distance: 444.8
